Goal: Task Accomplishment & Management: Manage account settings

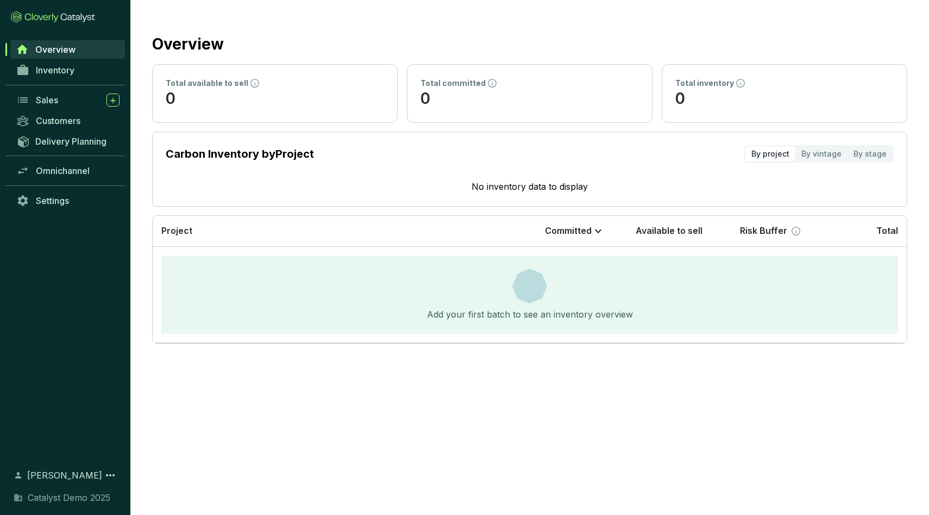
click at [71, 476] on span "[PERSON_NAME]" at bounding box center [64, 474] width 75 height 13
click at [110, 470] on icon at bounding box center [110, 474] width 13 height 13
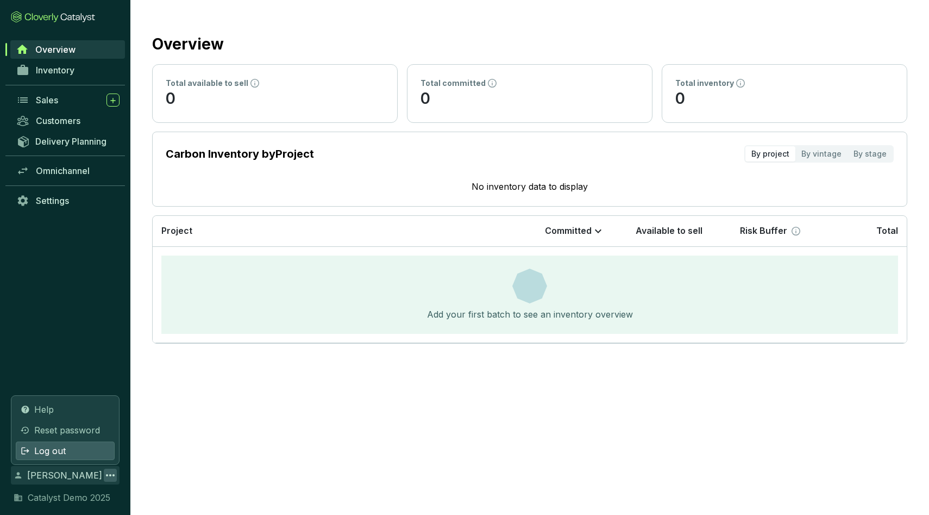
click at [80, 449] on div "Log out" at bounding box center [65, 450] width 99 height 18
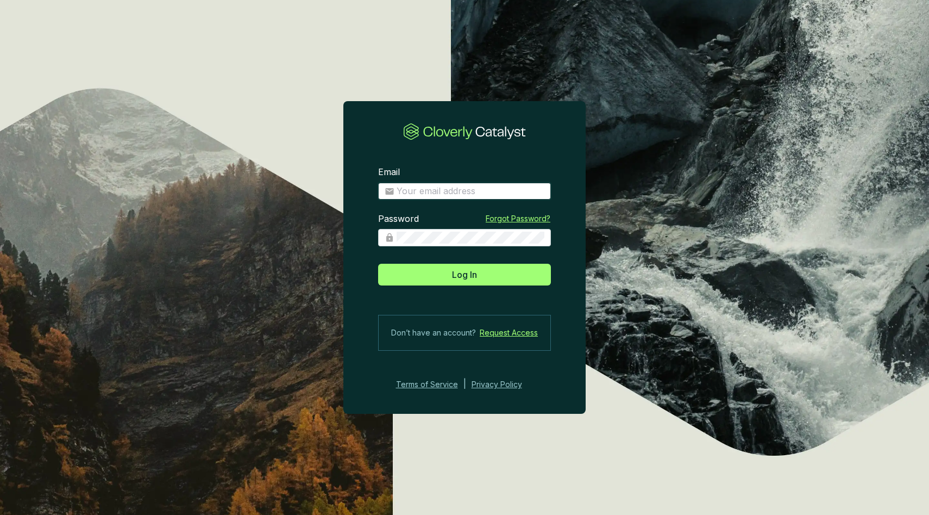
click at [445, 190] on input "Email" at bounding box center [471, 191] width 148 height 12
type input "[EMAIL_ADDRESS][DOMAIN_NAME]"
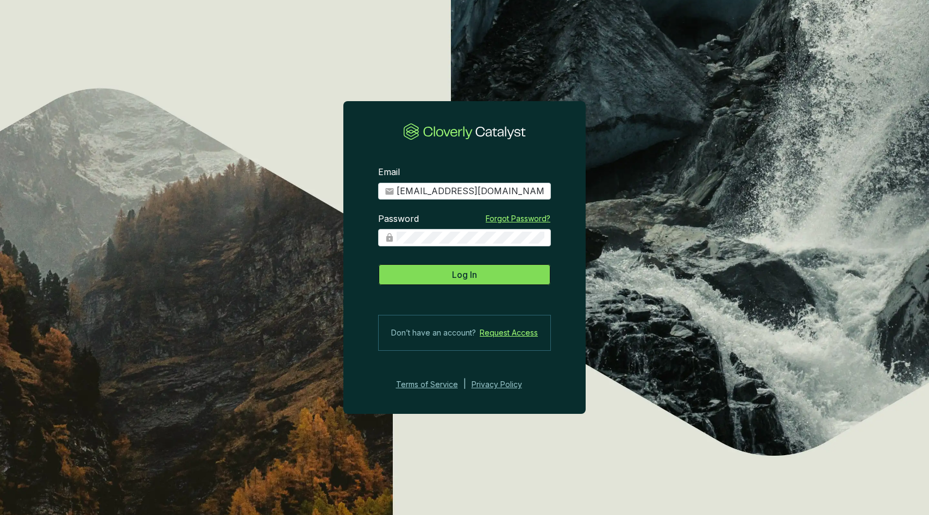
click at [469, 283] on button "Log In" at bounding box center [464, 275] width 173 height 22
